Goal: Task Accomplishment & Management: Manage account settings

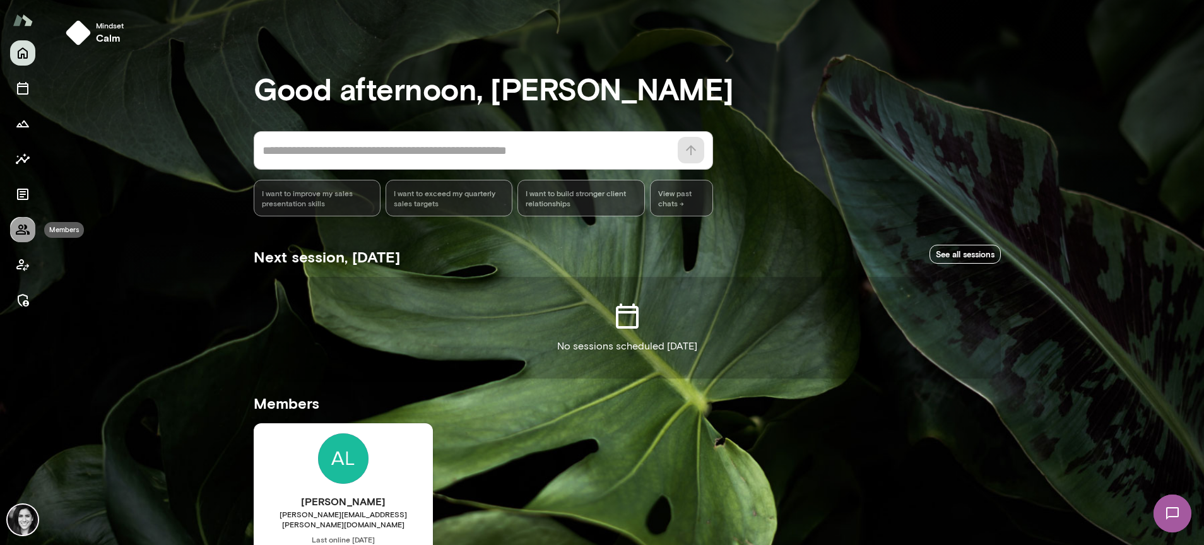
click at [18, 238] on button "Members" at bounding box center [22, 229] width 25 height 25
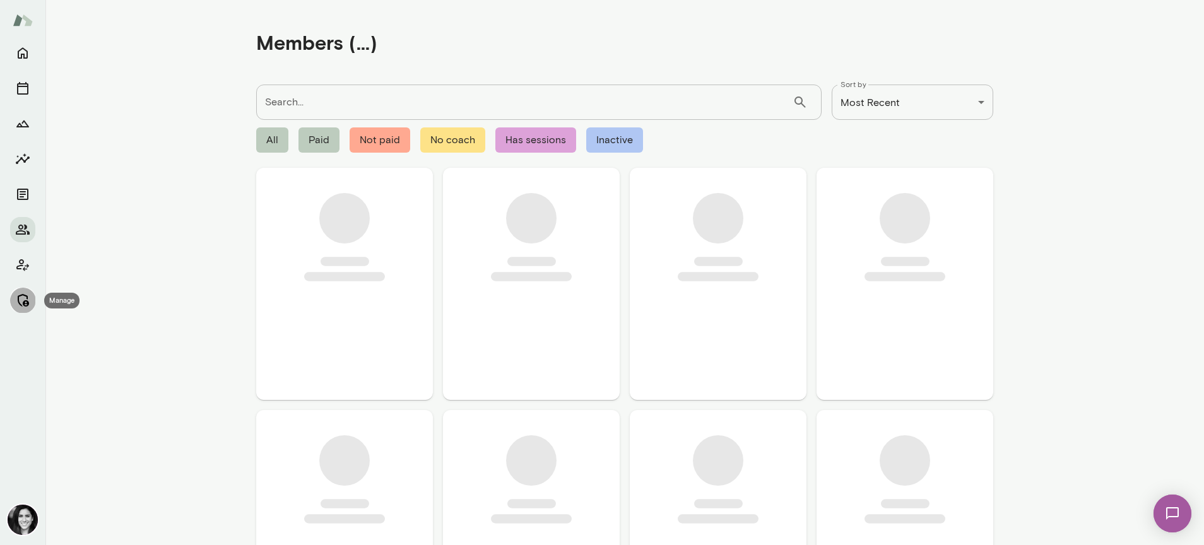
click at [19, 302] on icon "Manage" at bounding box center [23, 300] width 11 height 13
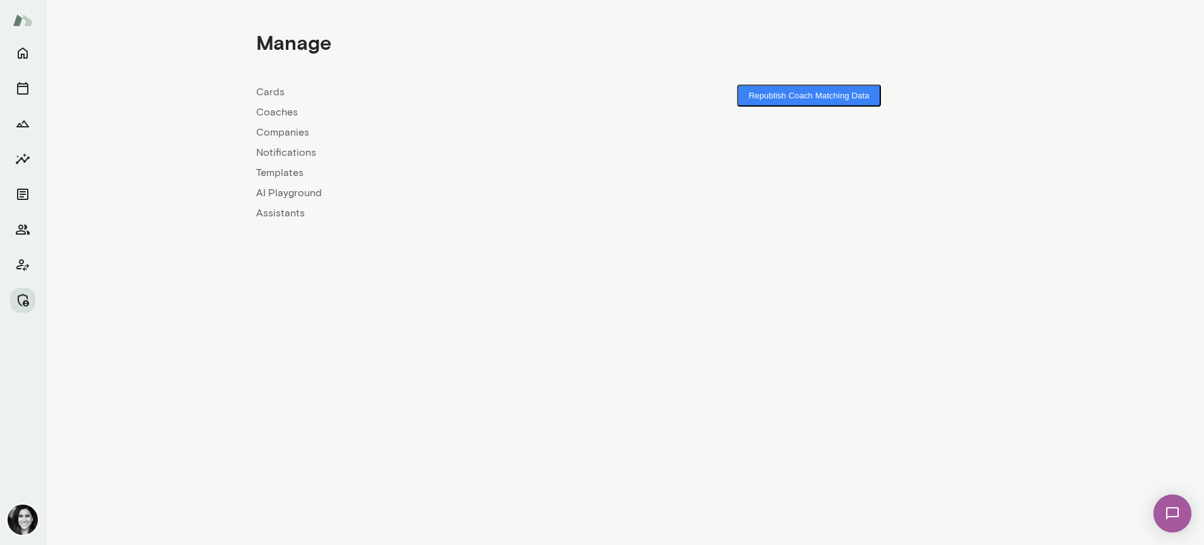
click at [288, 110] on link "Coaches" at bounding box center [440, 112] width 369 height 15
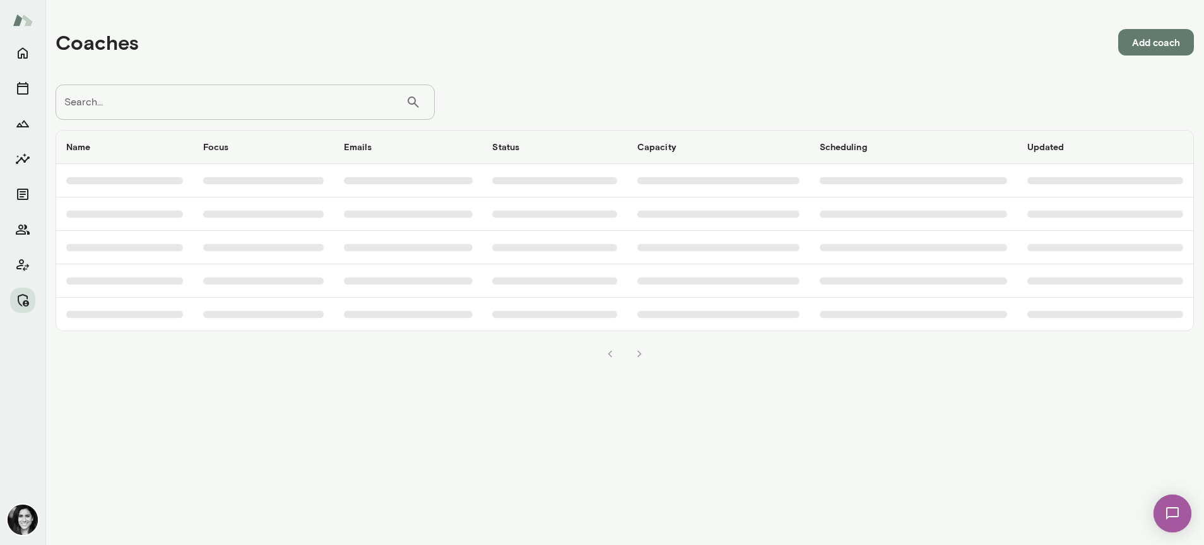
click at [285, 107] on input "Search..." at bounding box center [231, 102] width 350 height 35
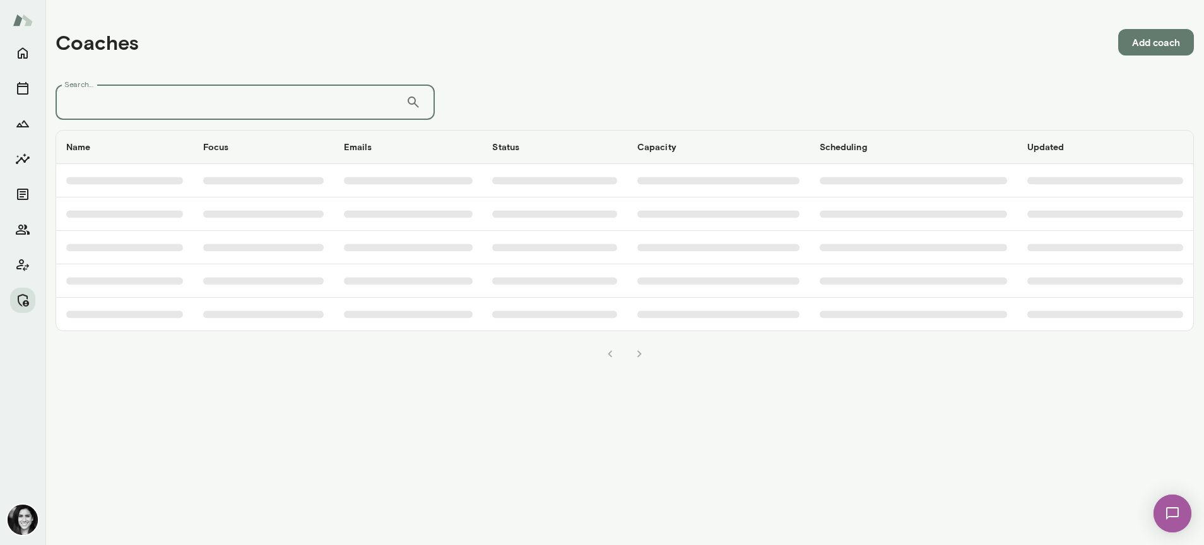
type input "*"
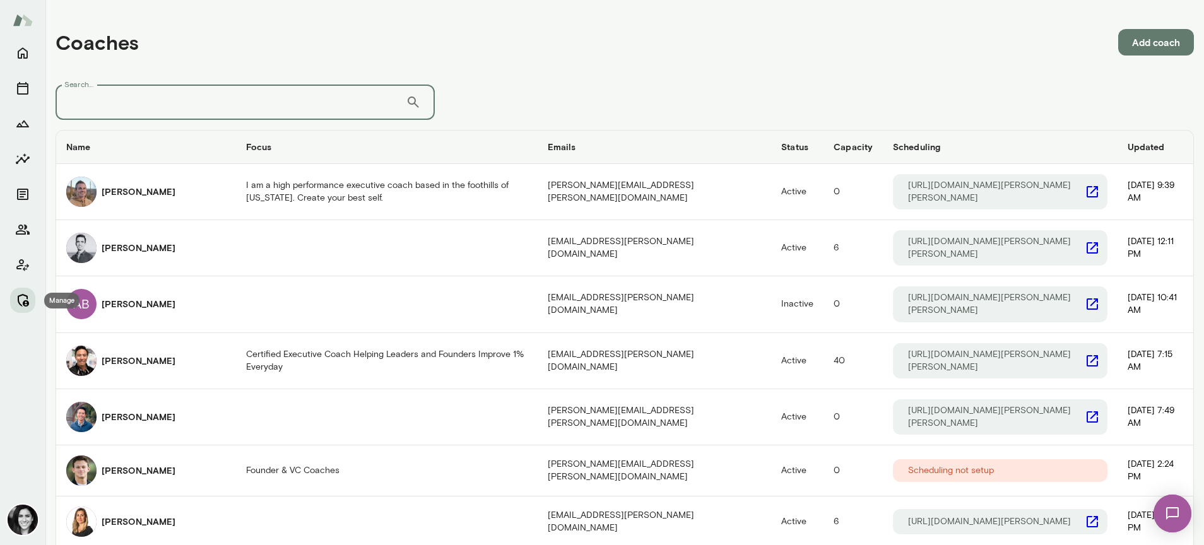
click at [15, 306] on icon "Manage" at bounding box center [22, 300] width 15 height 15
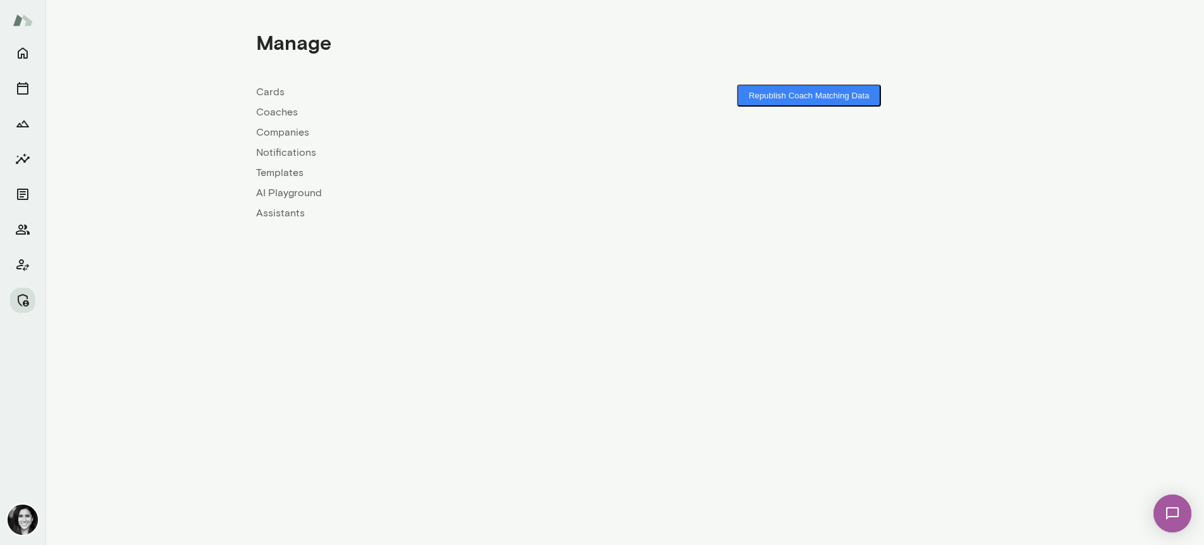
click at [279, 118] on link "Coaches" at bounding box center [440, 112] width 369 height 15
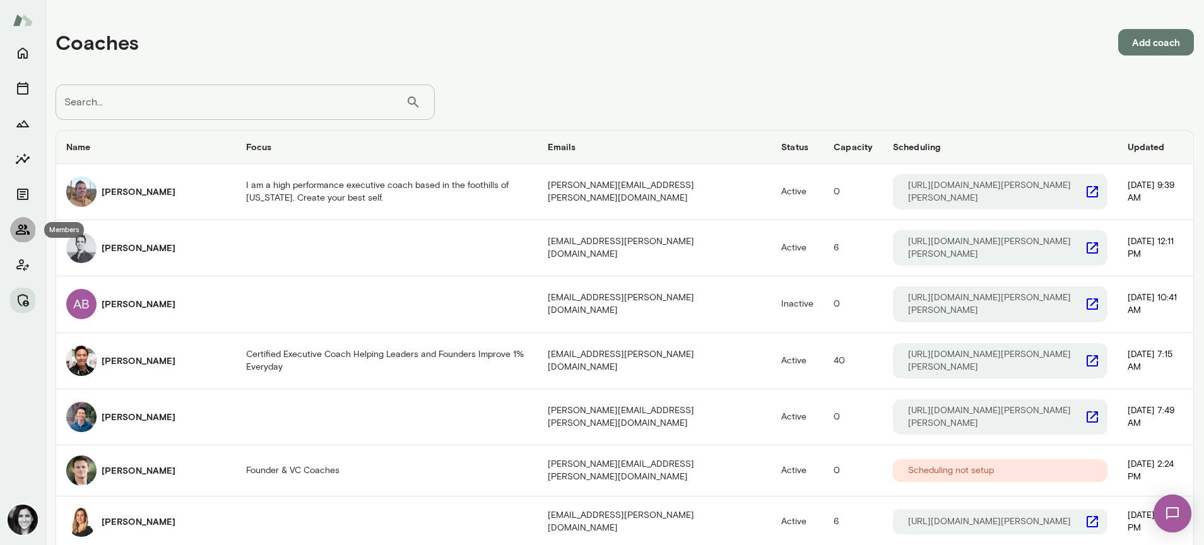
click at [18, 227] on icon "Members" at bounding box center [23, 230] width 14 height 10
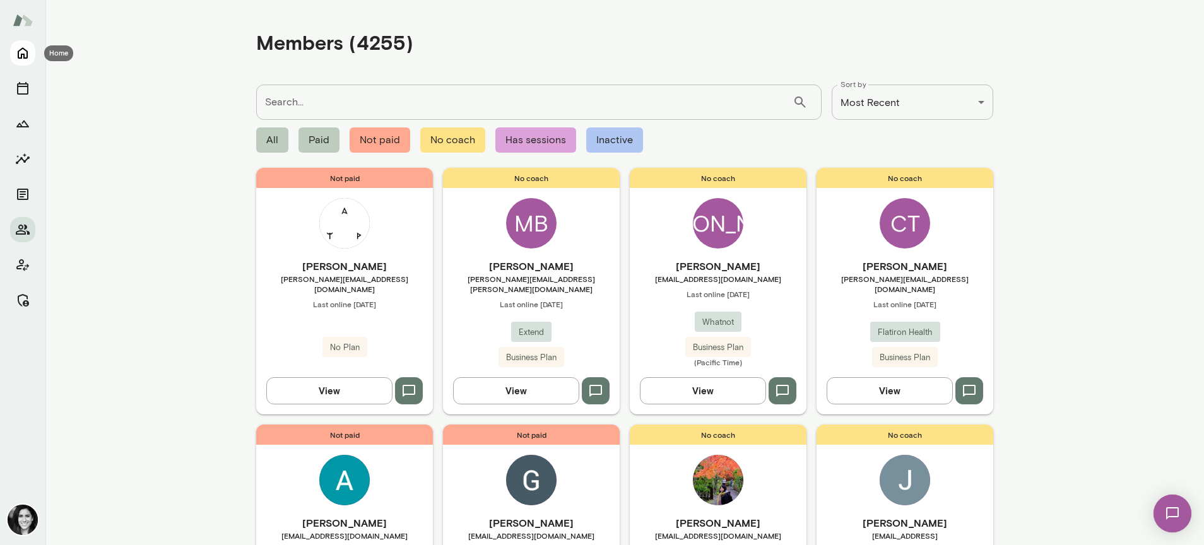
click at [24, 51] on icon "Home" at bounding box center [22, 52] width 15 height 15
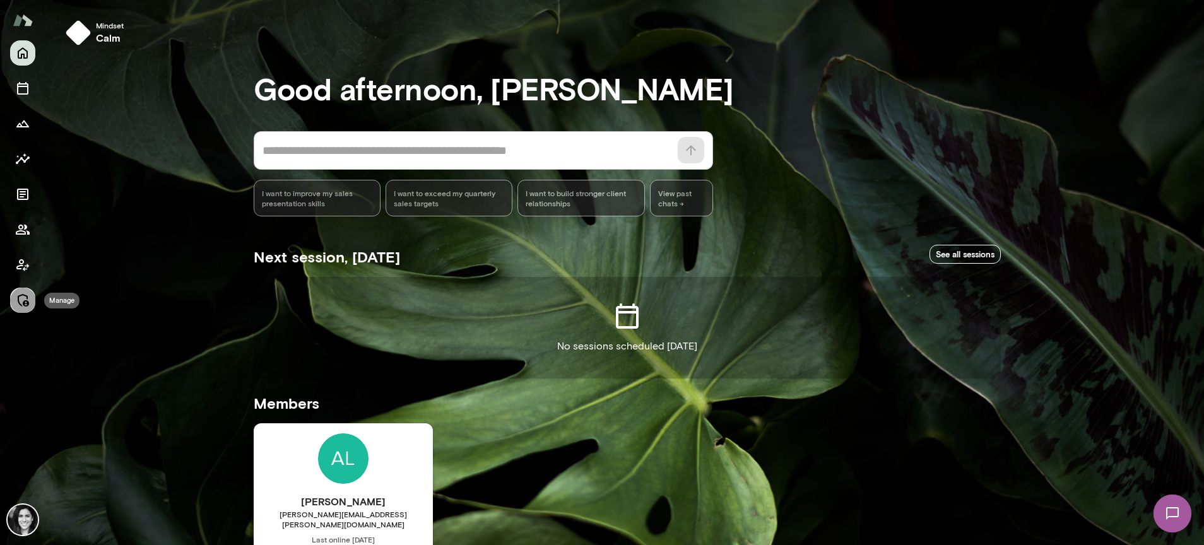
click at [26, 298] on icon "Manage" at bounding box center [22, 300] width 15 height 15
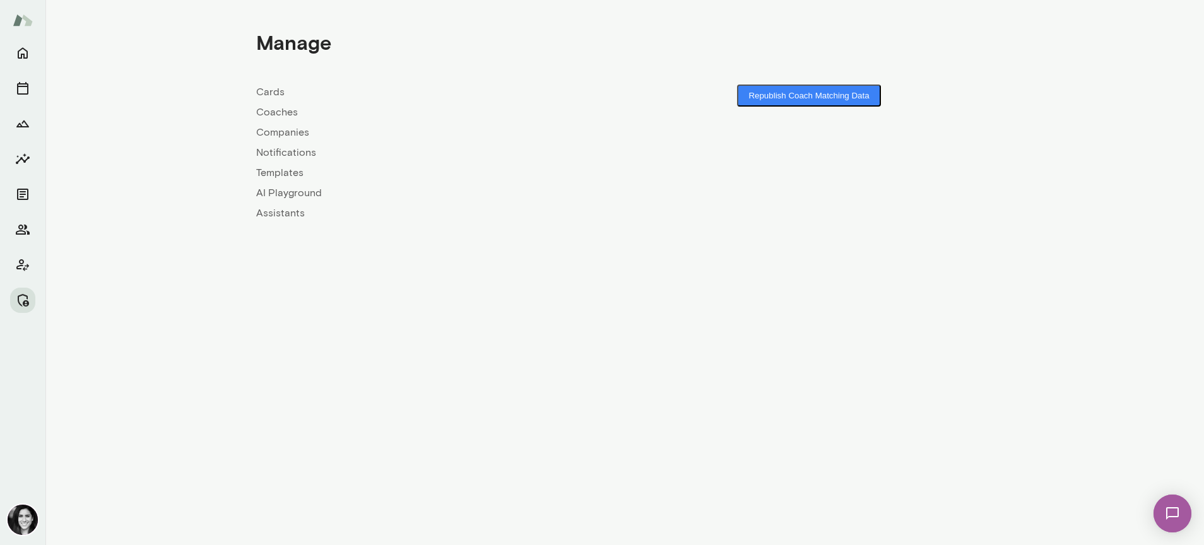
click at [261, 112] on link "Coaches" at bounding box center [440, 112] width 369 height 15
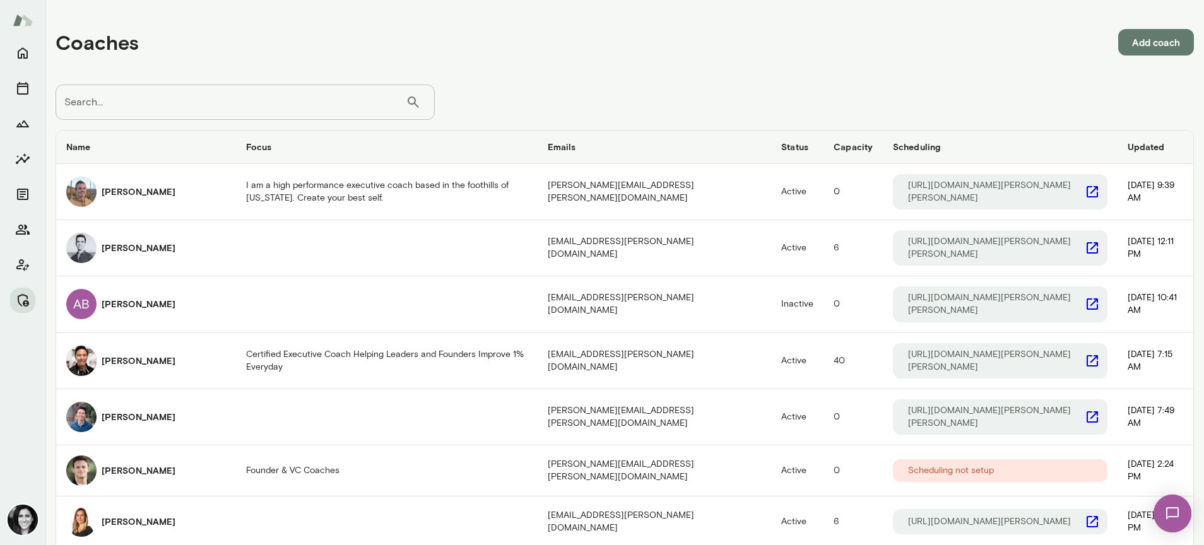
click at [261, 113] on input "Search..." at bounding box center [231, 102] width 350 height 35
click at [20, 235] on icon "Members" at bounding box center [22, 229] width 15 height 15
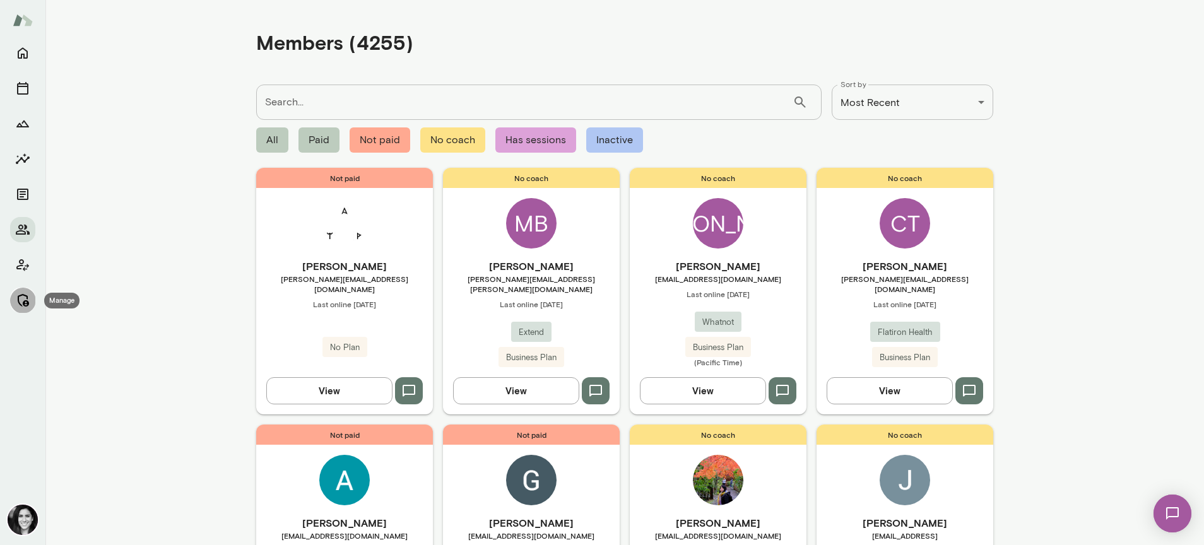
click at [21, 295] on icon "Manage" at bounding box center [23, 300] width 11 height 13
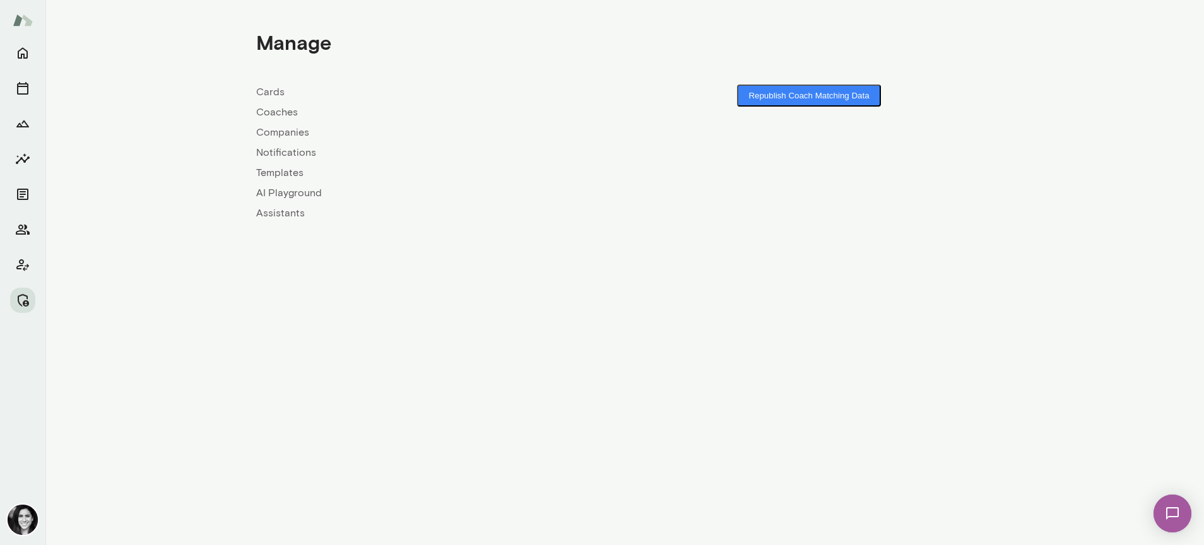
click at [290, 111] on link "Coaches" at bounding box center [440, 112] width 369 height 15
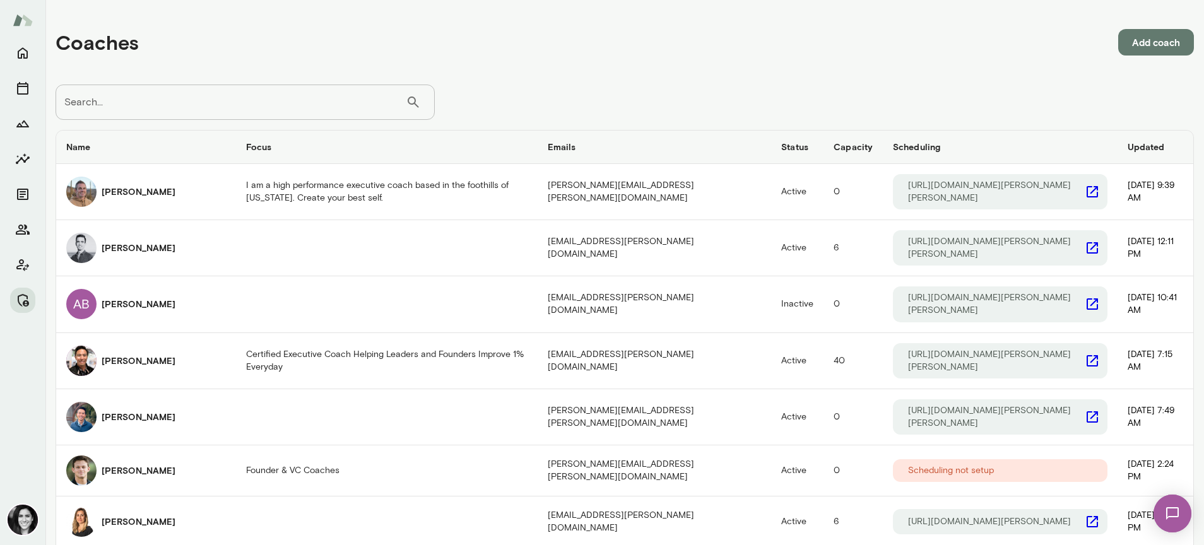
click at [196, 101] on input "Search..." at bounding box center [231, 102] width 350 height 35
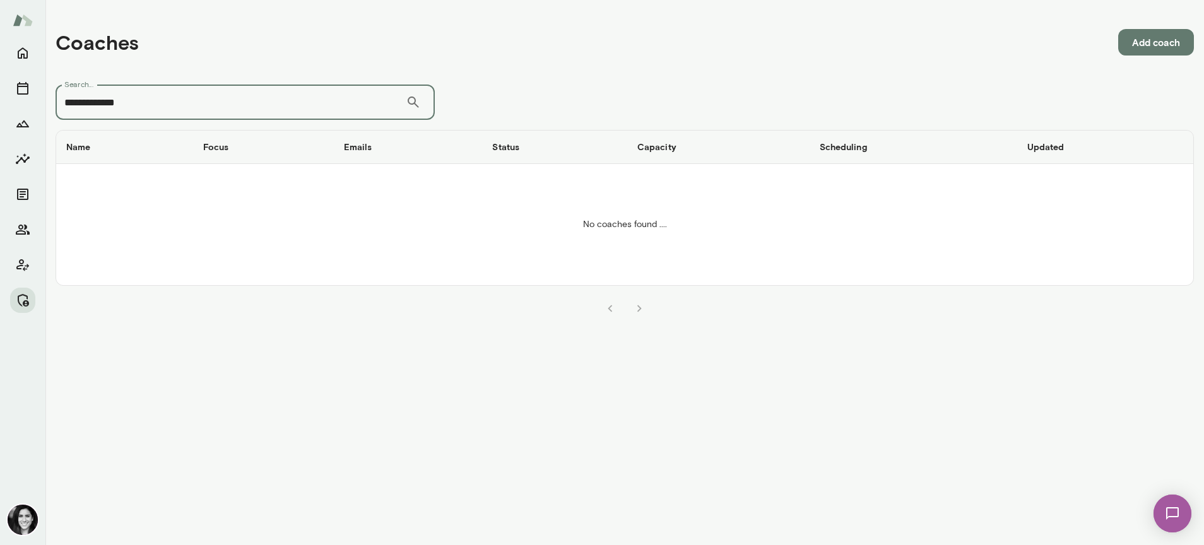
click at [145, 95] on input "**********" at bounding box center [231, 102] width 350 height 35
click at [145, 101] on input "**********" at bounding box center [231, 102] width 350 height 35
type input "*"
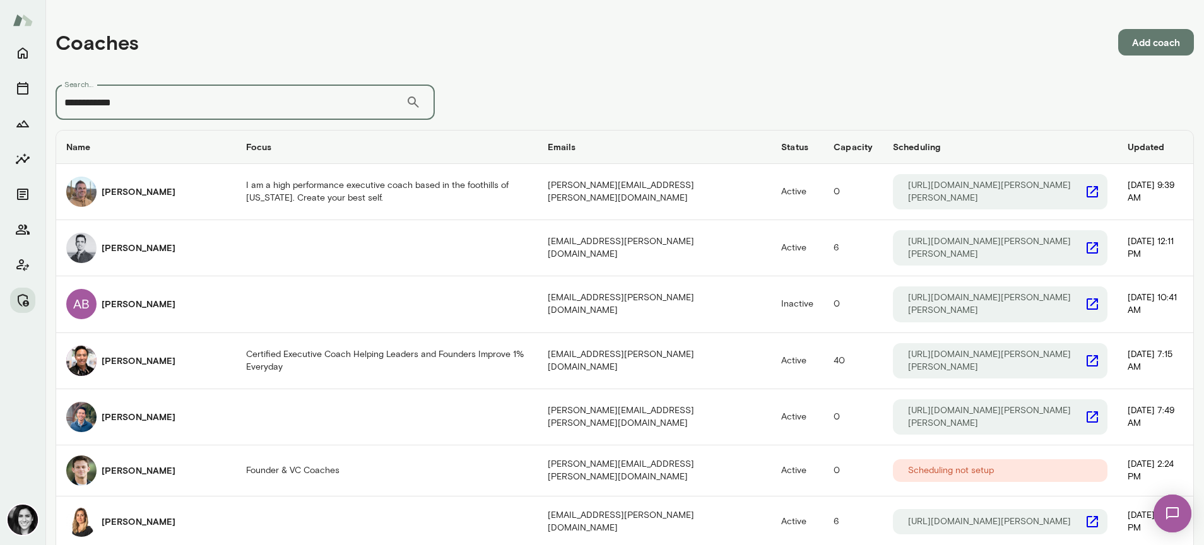
type input "**********"
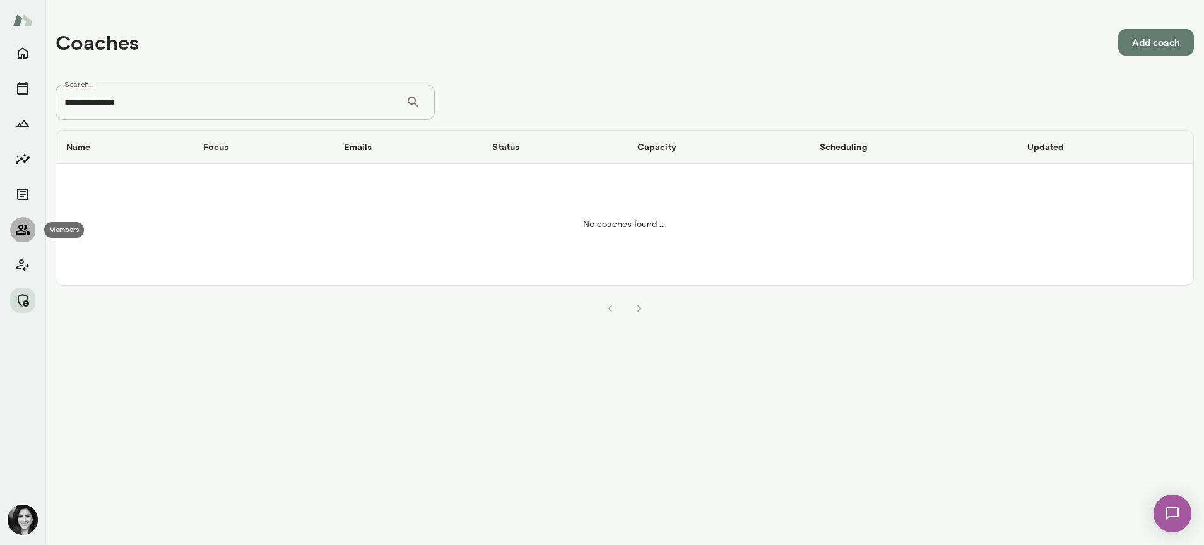
click at [28, 225] on icon "Members" at bounding box center [22, 229] width 15 height 15
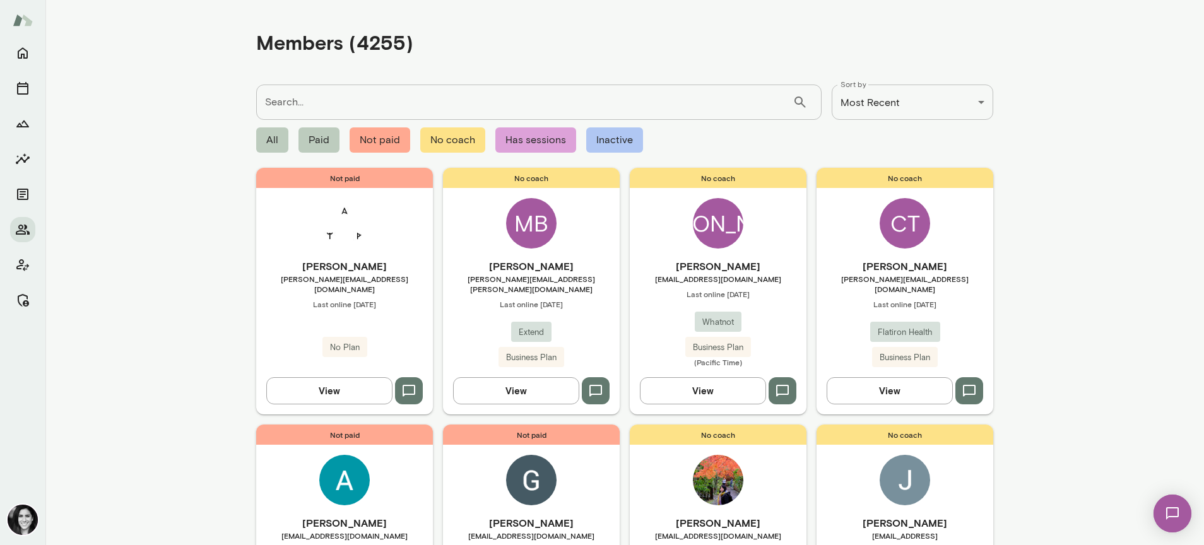
click at [385, 208] on div "Not paid Tanya Paz tanya@tanyapaz.com Last online August 19 No Plan View" at bounding box center [344, 291] width 177 height 246
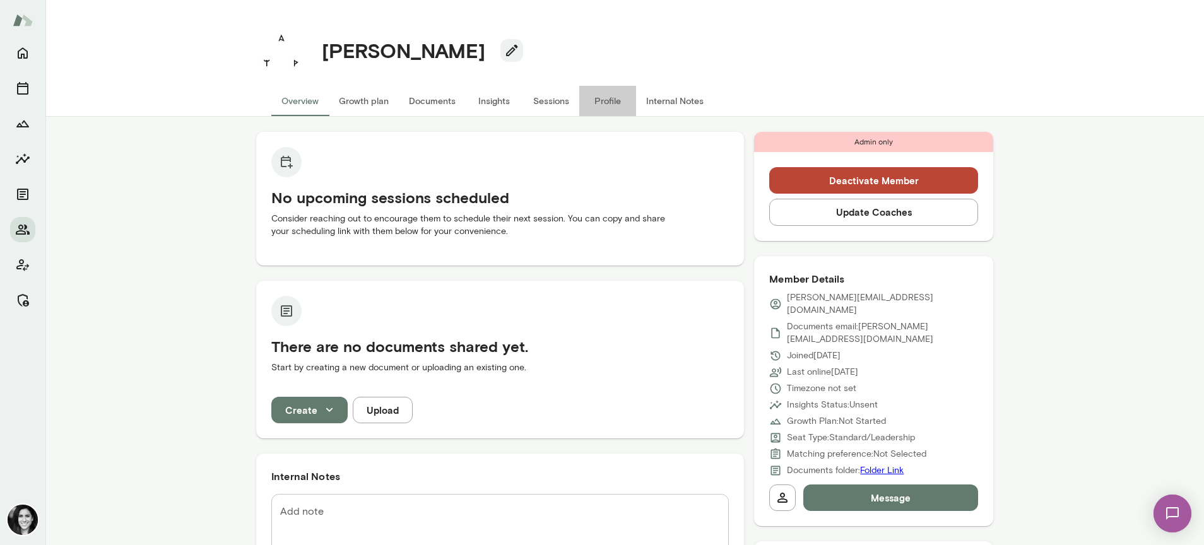
click at [592, 103] on button "Profile" at bounding box center [607, 101] width 57 height 30
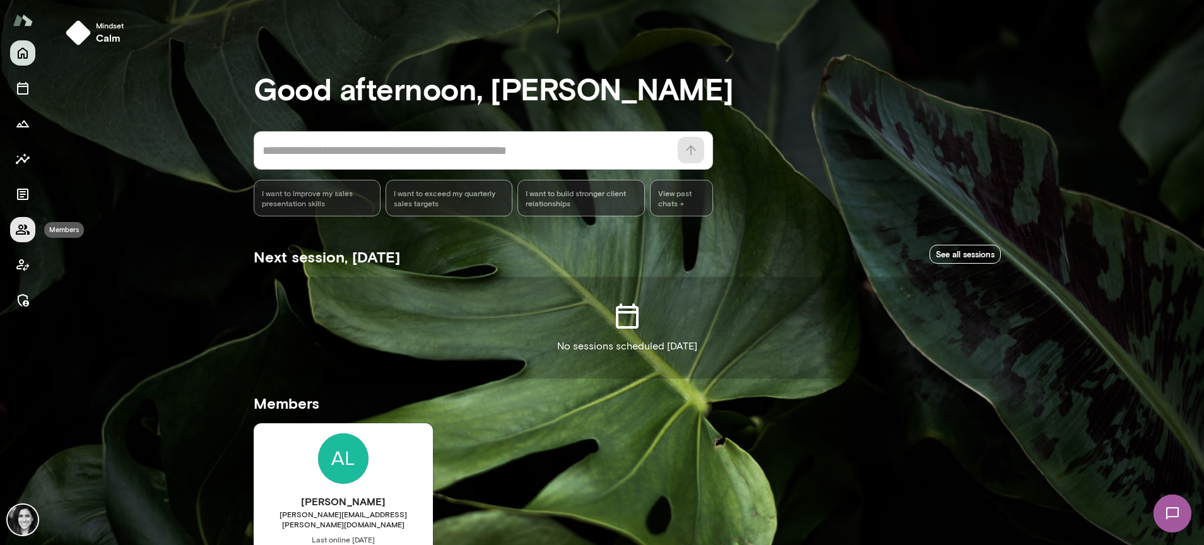
click at [30, 225] on button "Members" at bounding box center [22, 229] width 25 height 25
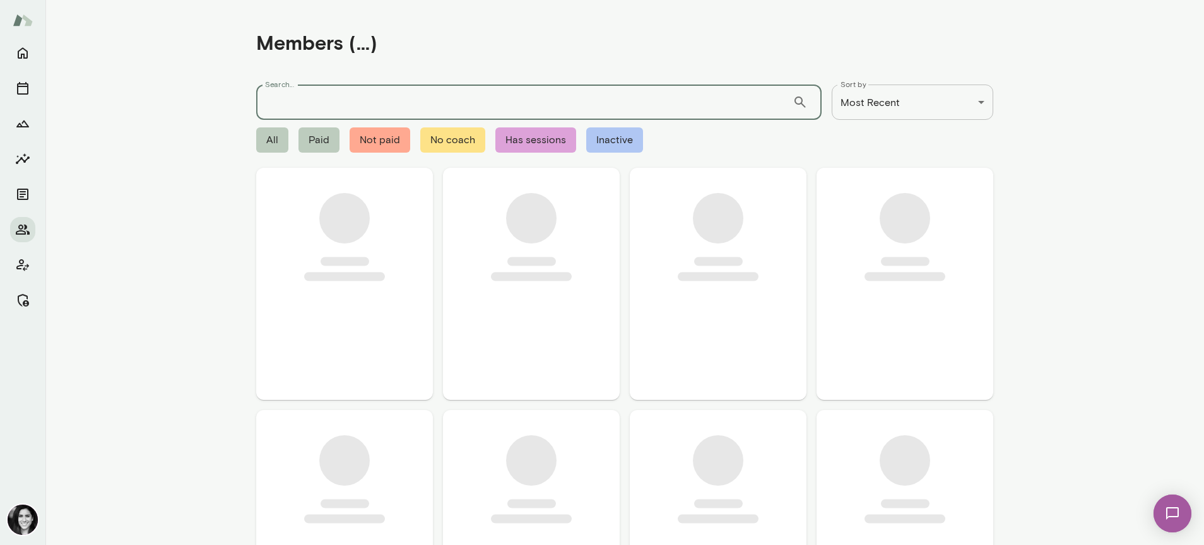
click at [305, 92] on input "Search..." at bounding box center [524, 102] width 537 height 35
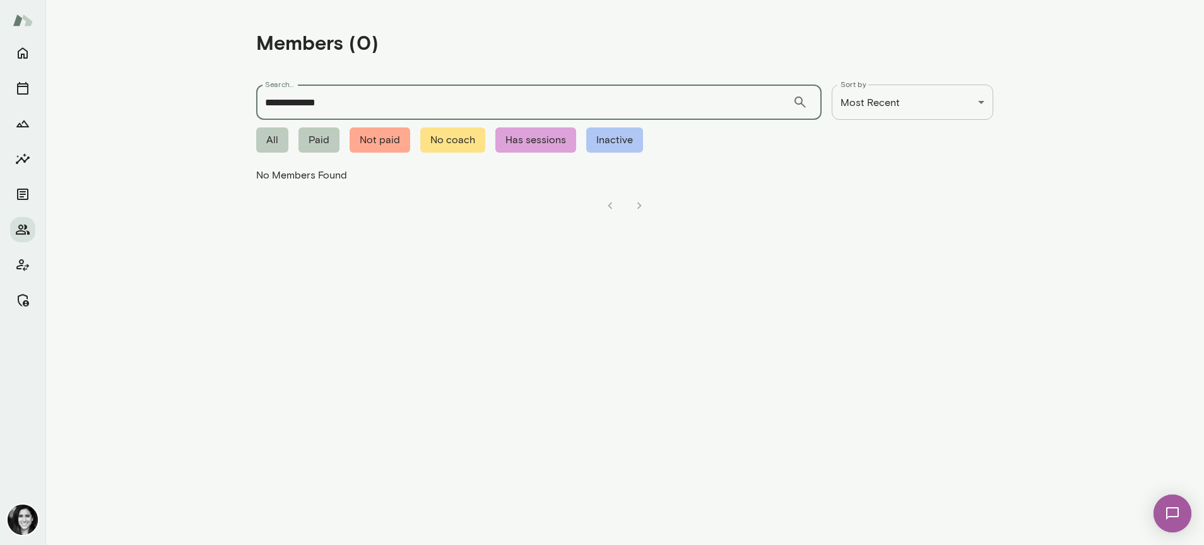
click at [304, 105] on input "**********" at bounding box center [524, 102] width 537 height 35
type input "**********"
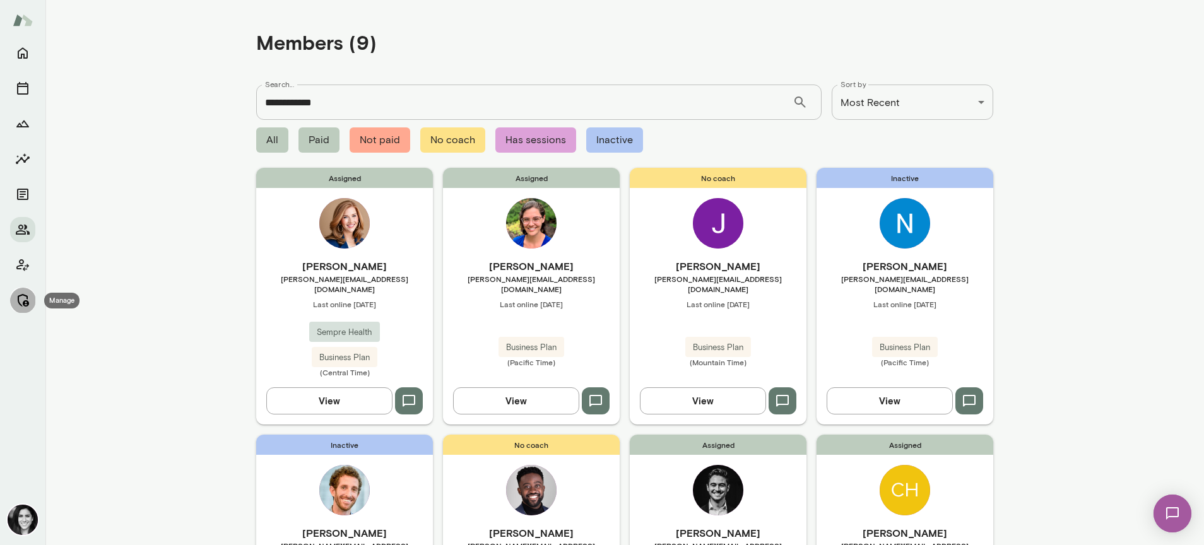
click at [25, 301] on icon "Manage" at bounding box center [23, 300] width 11 height 13
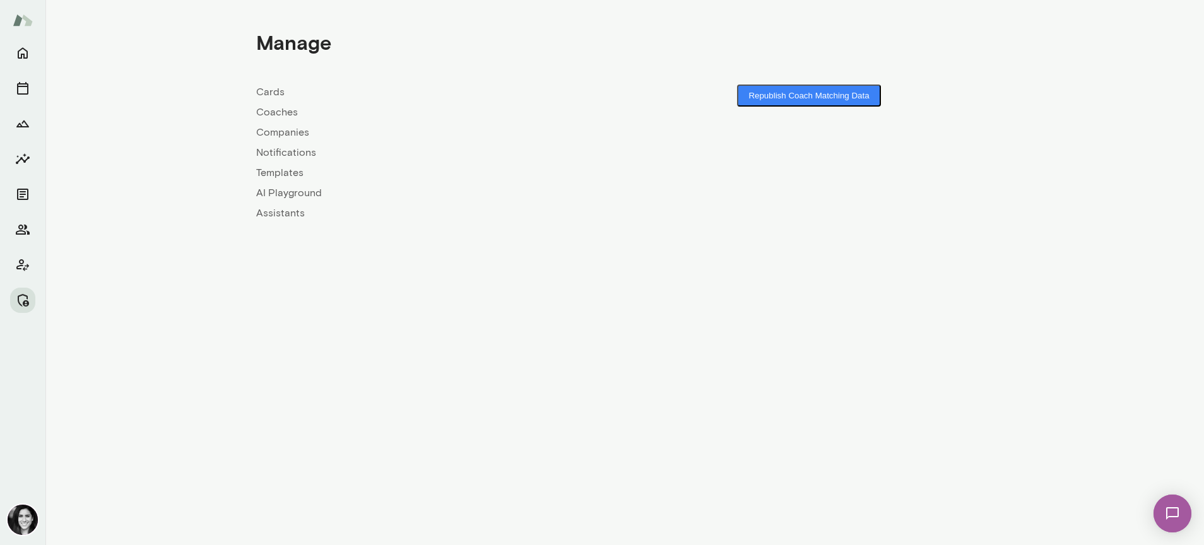
click at [285, 101] on div "Cards Coaches Companies Notifications Templates AI Playground Assistants" at bounding box center [440, 153] width 369 height 136
click at [287, 110] on link "Coaches" at bounding box center [440, 112] width 369 height 15
